Goal: Information Seeking & Learning: Learn about a topic

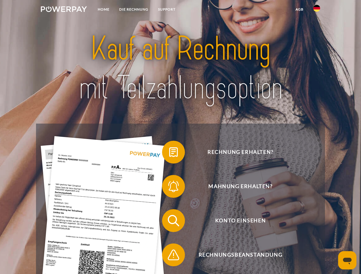
click at [64, 10] on img at bounding box center [64, 9] width 46 height 6
click at [316, 10] on img at bounding box center [316, 8] width 7 height 7
click at [299, 9] on link "agb" at bounding box center [299, 9] width 18 height 10
click at [169, 153] on span at bounding box center [165, 152] width 29 height 29
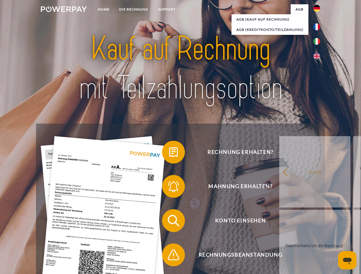
click at [169, 188] on span at bounding box center [165, 186] width 29 height 29
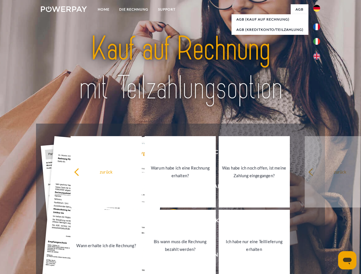
click at [169, 222] on link "Bis wann muss die Rechnung bezahlt werden?" at bounding box center [180, 245] width 71 height 71
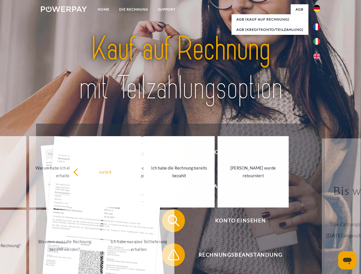
click at [169, 256] on span at bounding box center [165, 255] width 29 height 29
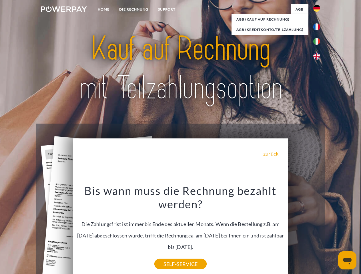
click at [347, 260] on icon "Messaging-Fenster öffnen" at bounding box center [347, 261] width 9 height 7
